Goal: Information Seeking & Learning: Learn about a topic

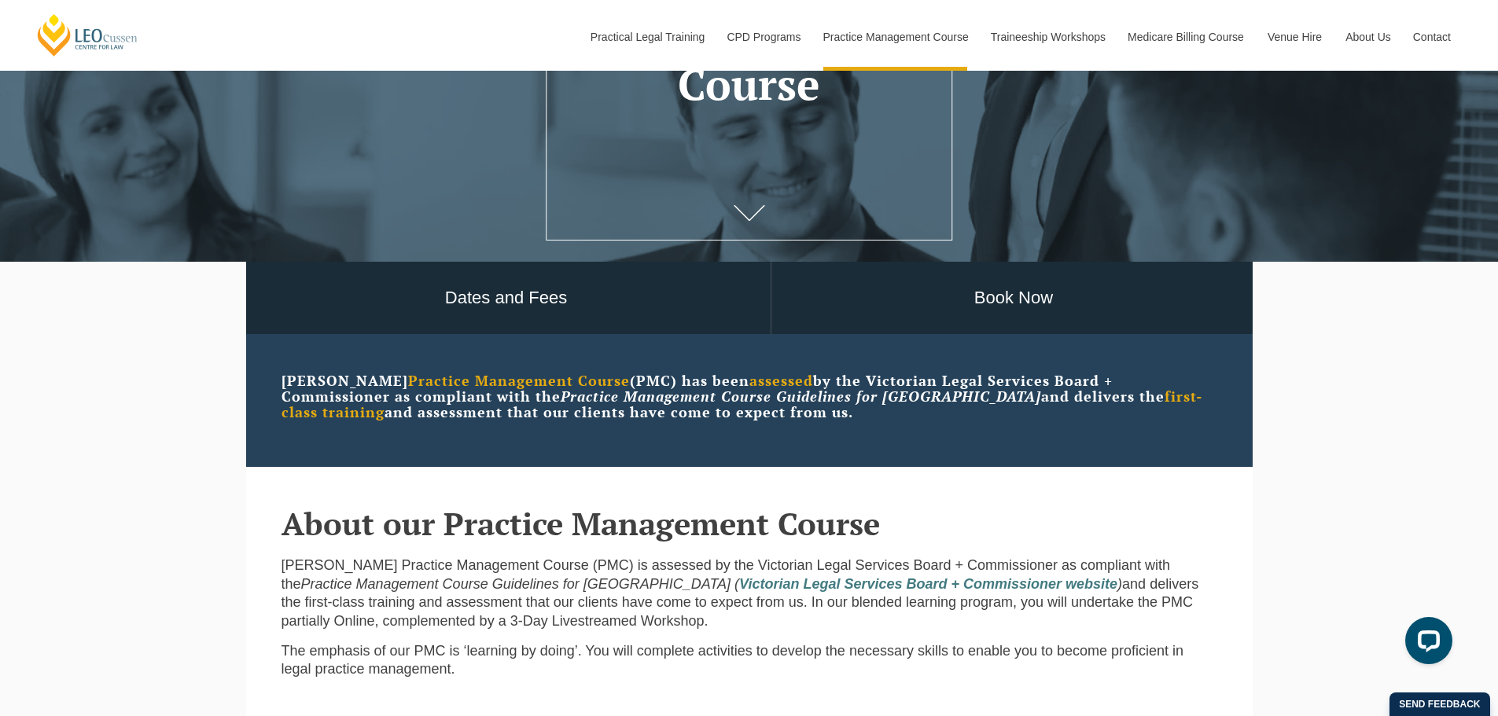
scroll to position [315, 0]
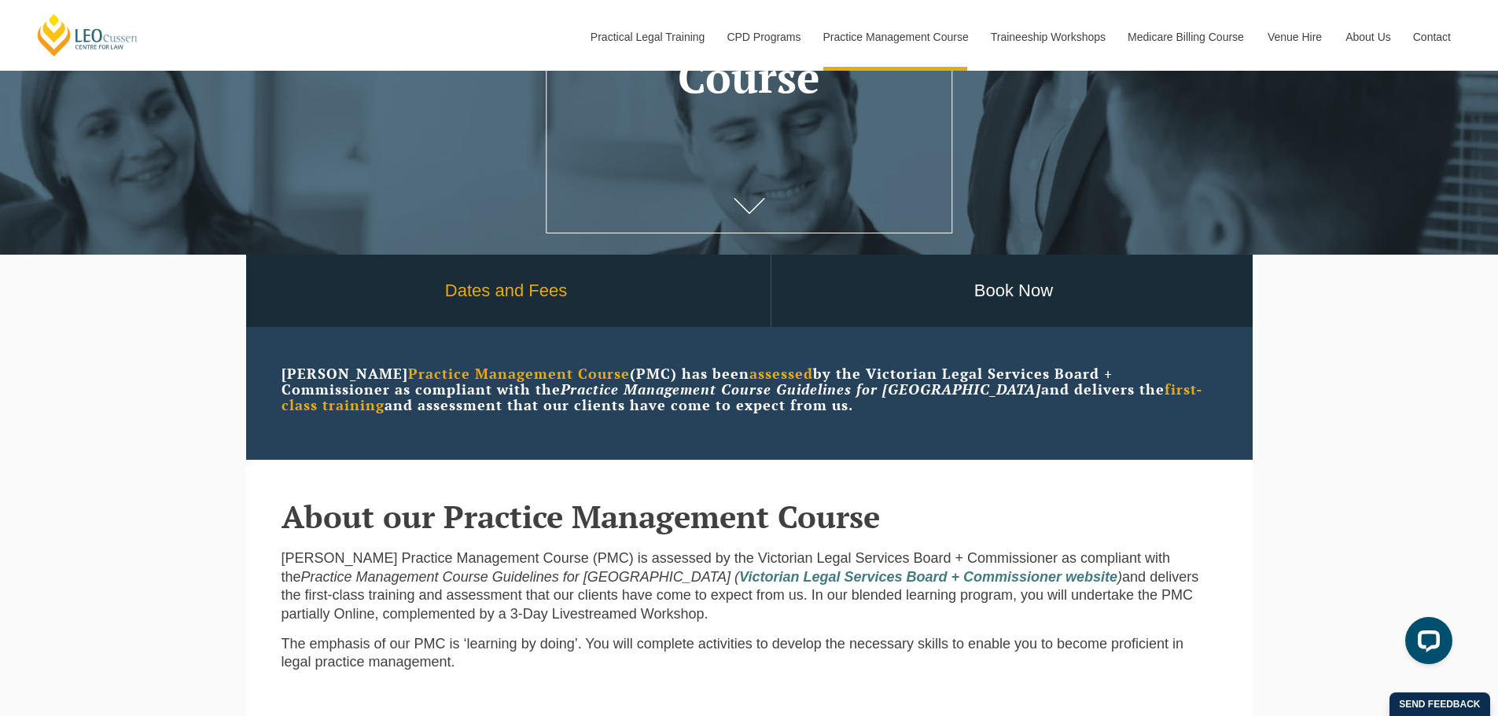
click at [502, 285] on link "Dates and Fees" at bounding box center [506, 291] width 528 height 73
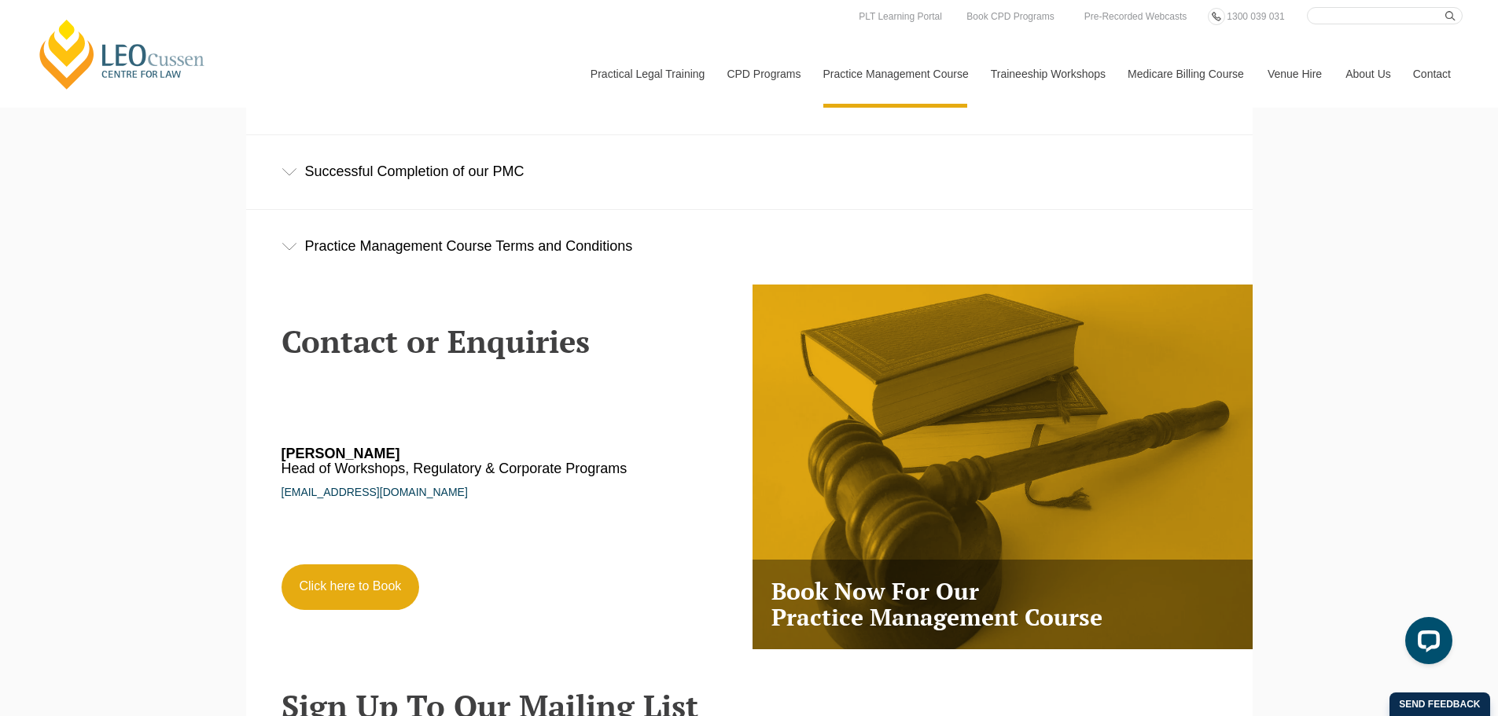
scroll to position [2595, 0]
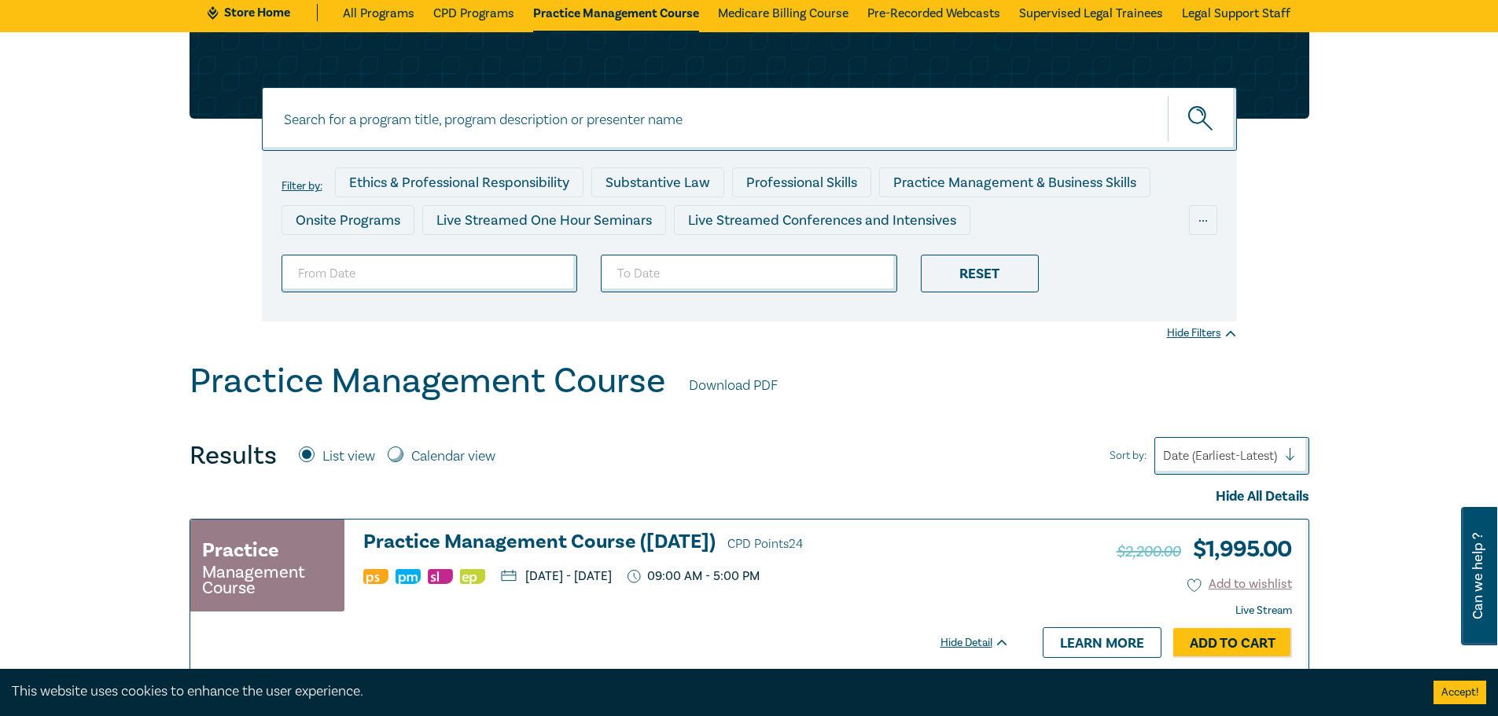
scroll to position [236, 0]
